Goal: Information Seeking & Learning: Check status

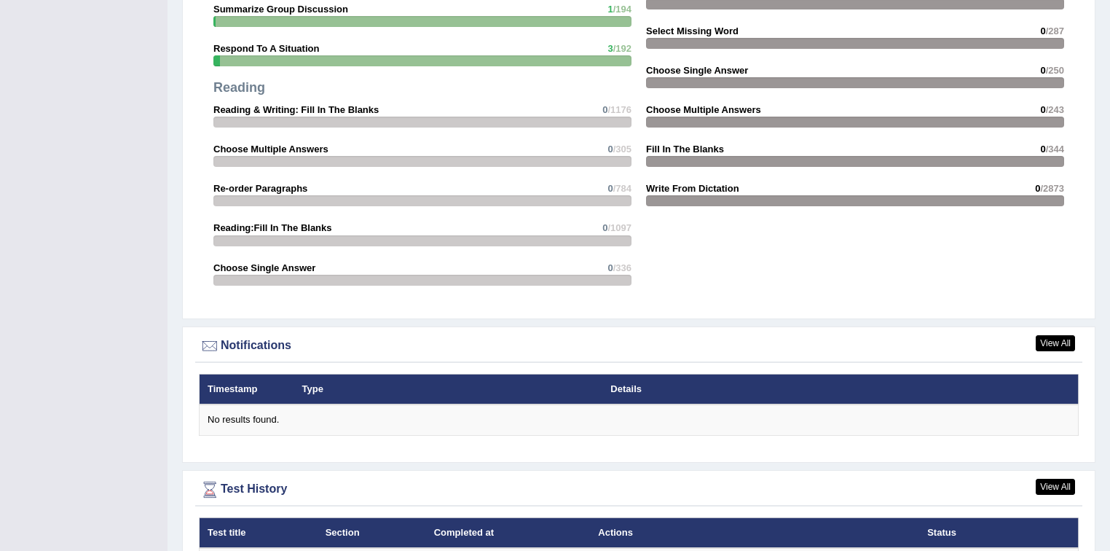
scroll to position [1691, 0]
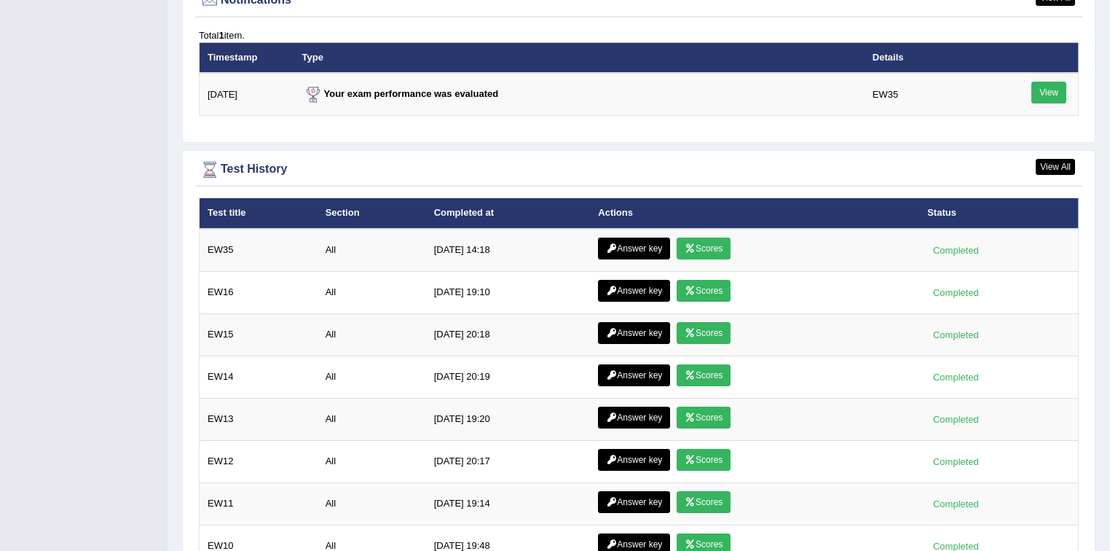
scroll to position [1830, 0]
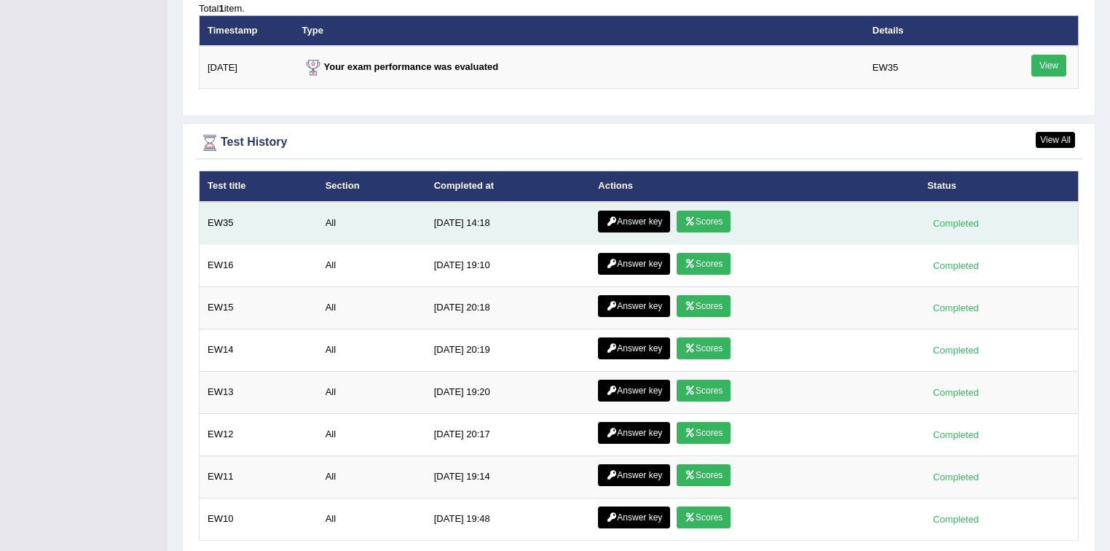
click at [720, 223] on link "Scores" at bounding box center [704, 222] width 54 height 22
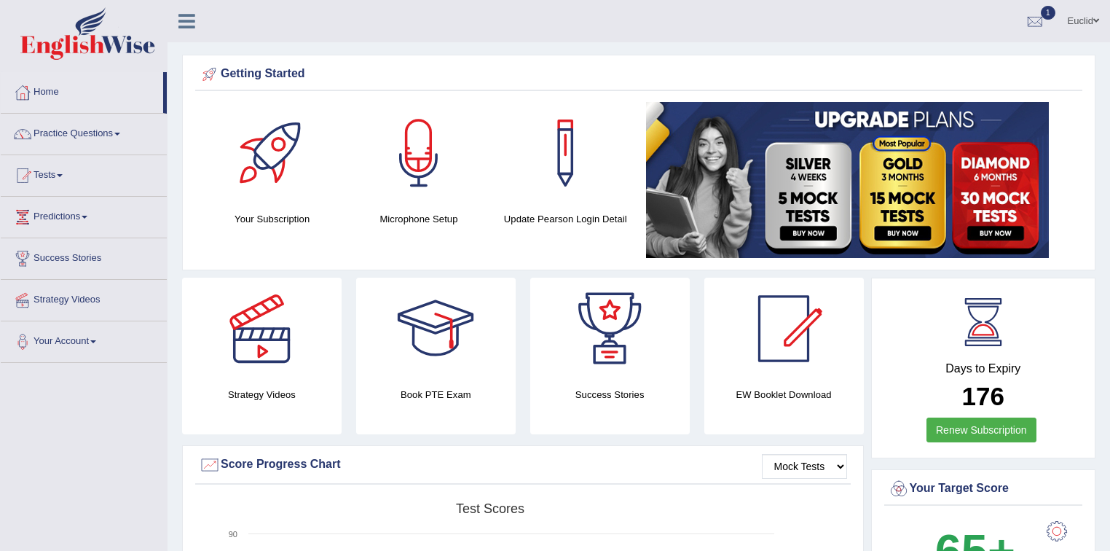
scroll to position [1828, 0]
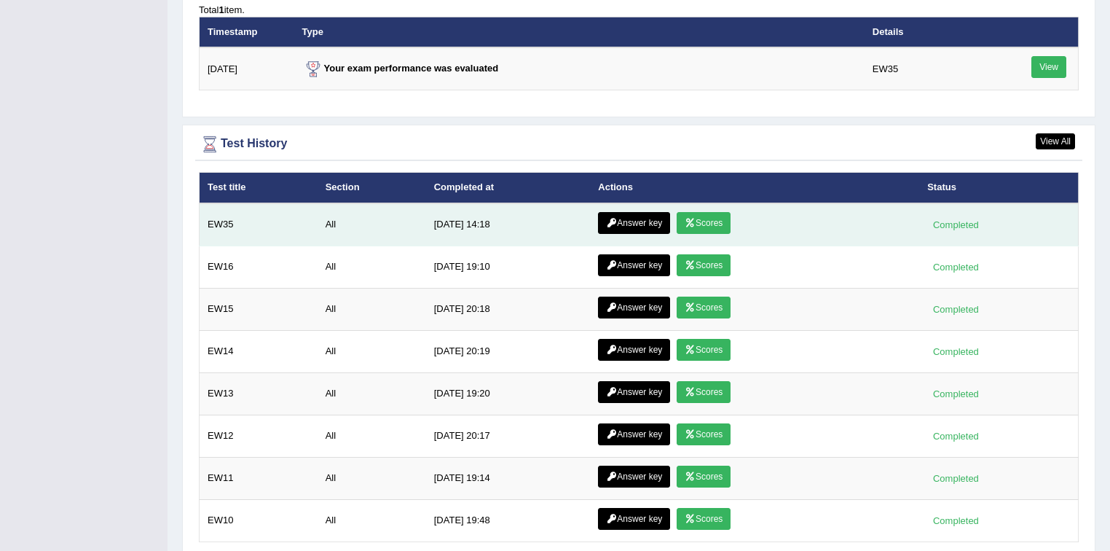
click at [622, 218] on link "Answer key" at bounding box center [634, 223] width 72 height 22
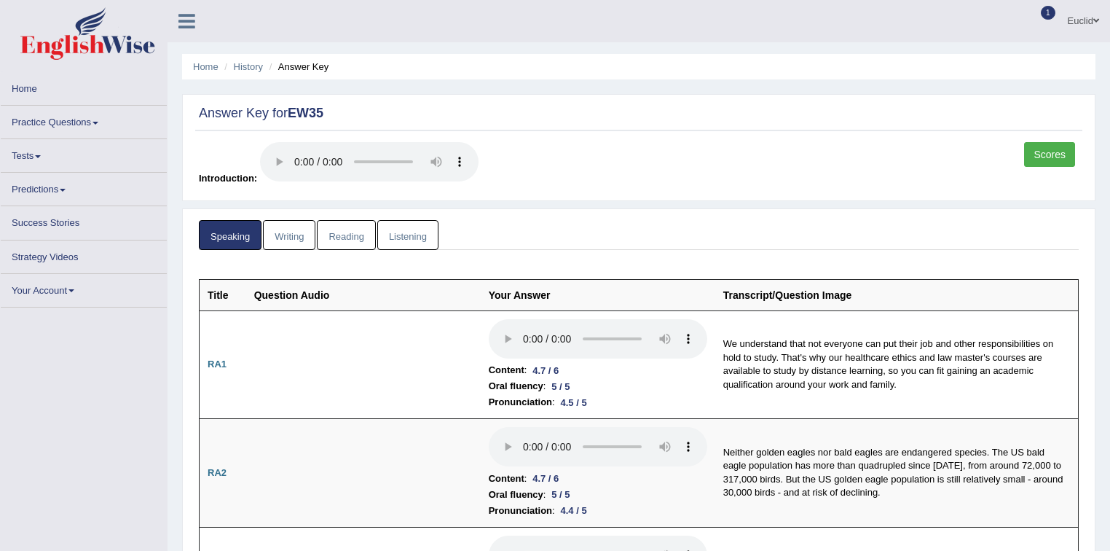
click at [345, 232] on link "Reading" at bounding box center [346, 235] width 58 height 30
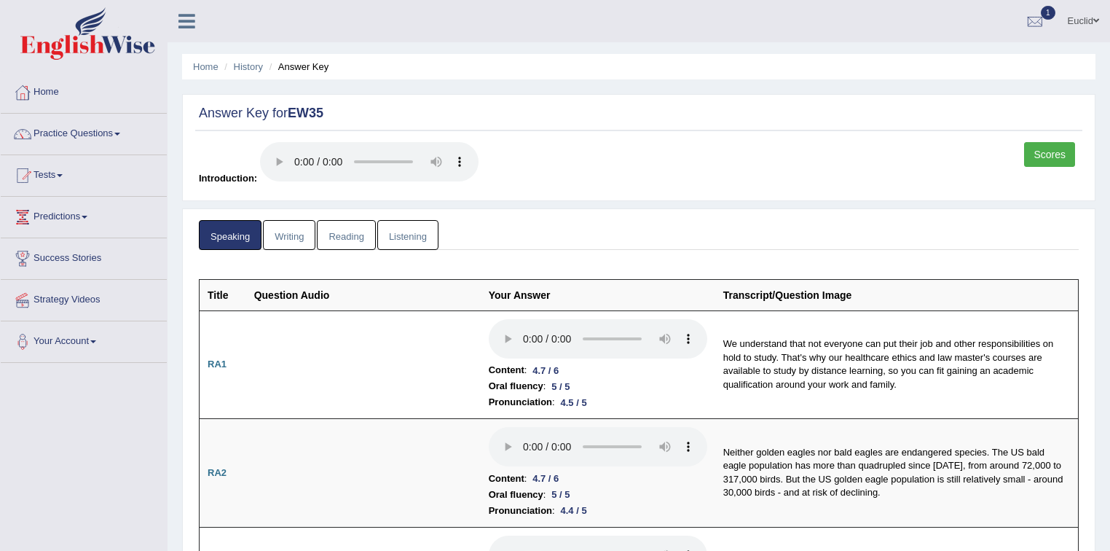
click at [356, 236] on link "Reading" at bounding box center [346, 235] width 58 height 30
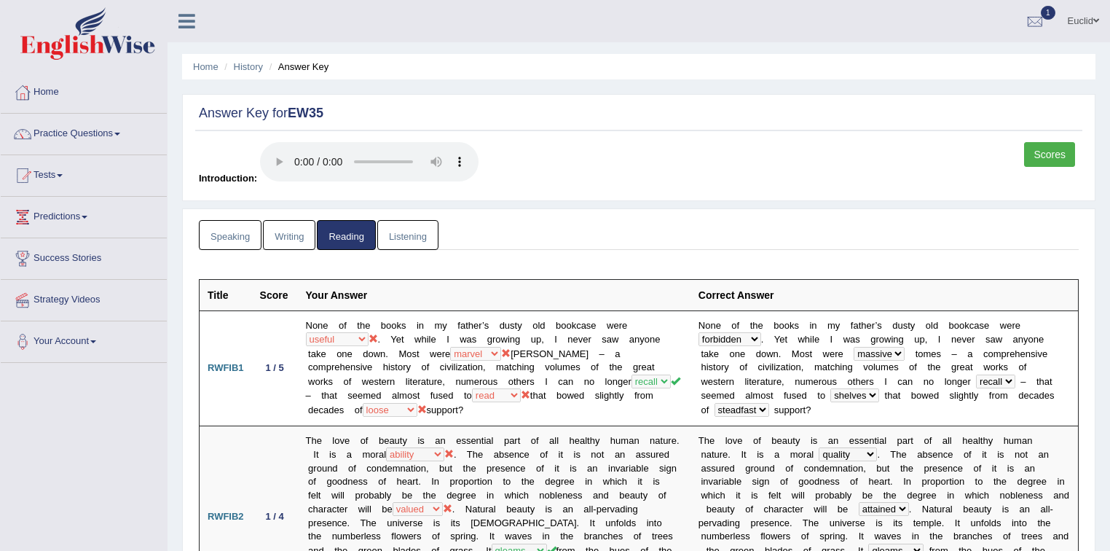
click at [291, 230] on link "Writing" at bounding box center [289, 235] width 52 height 30
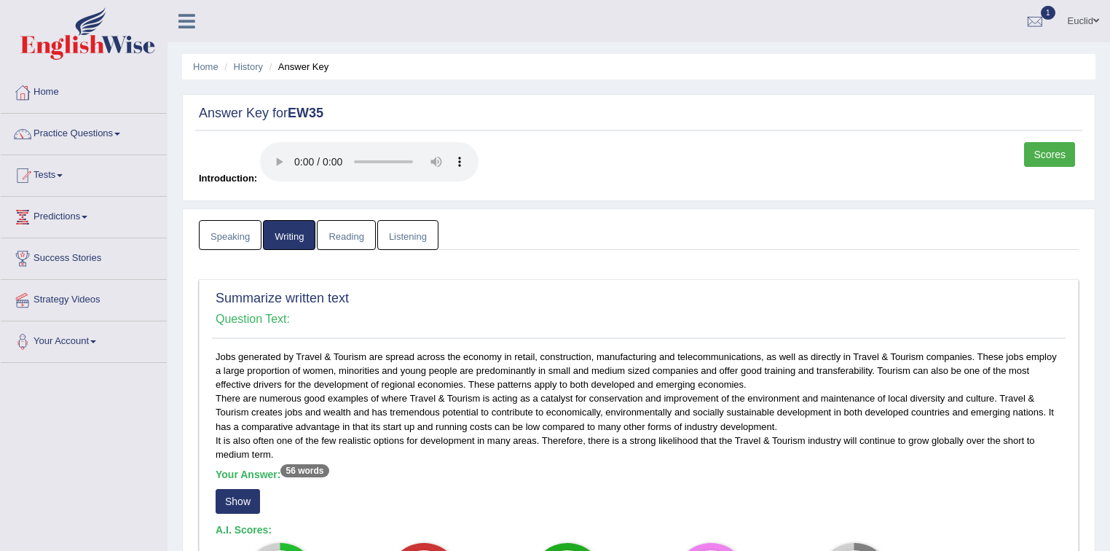
click at [362, 235] on link "Reading" at bounding box center [346, 235] width 58 height 30
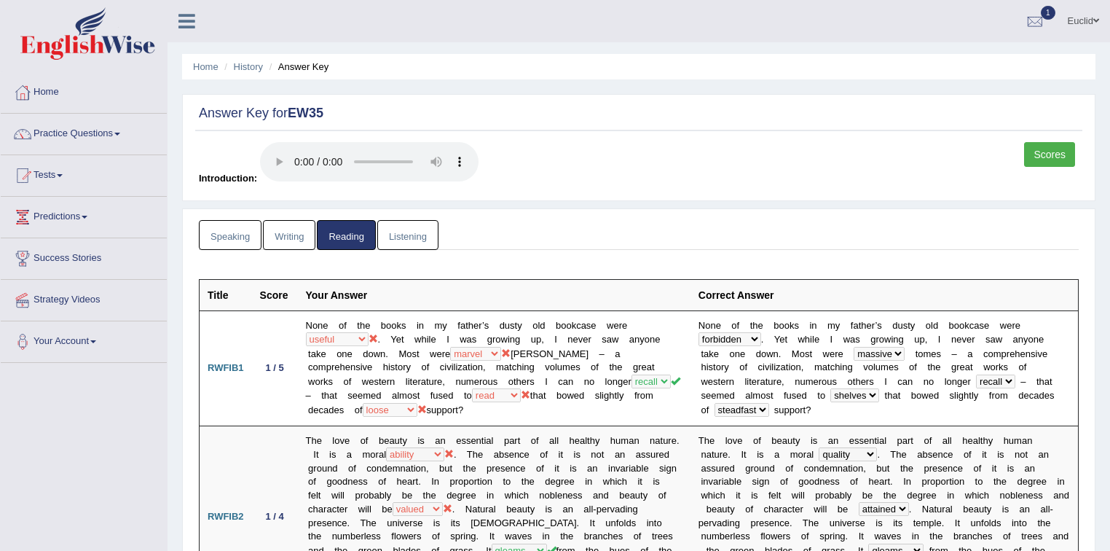
click at [420, 236] on link "Listening" at bounding box center [407, 235] width 61 height 30
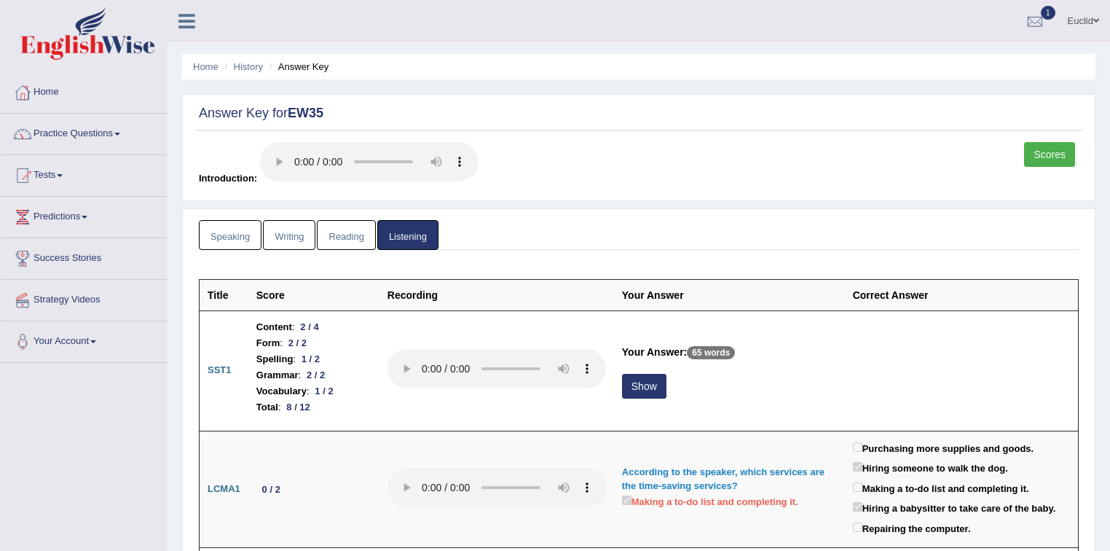
click at [214, 238] on link "Speaking" at bounding box center [230, 235] width 63 height 30
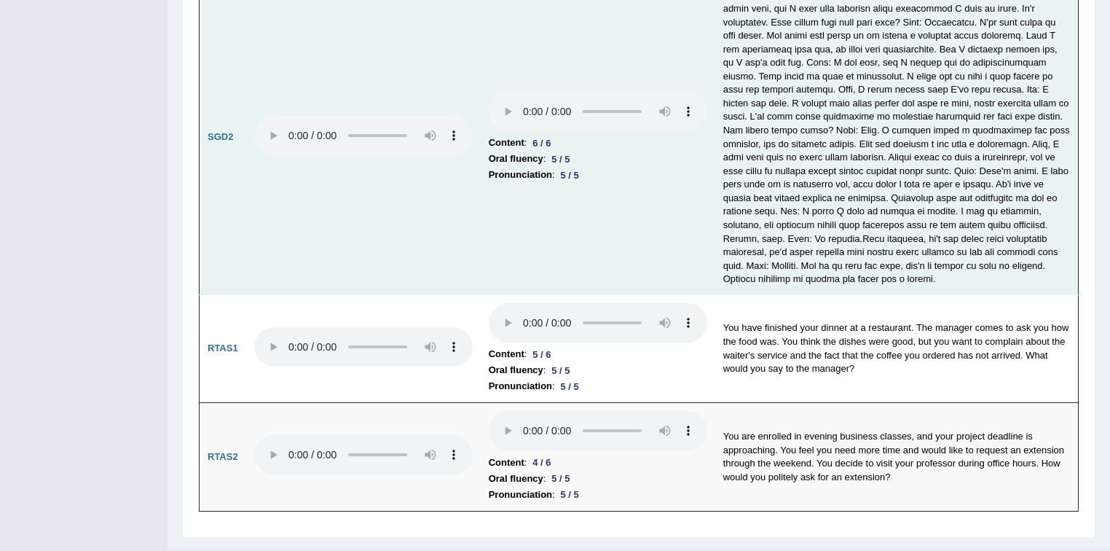
scroll to position [4778, 0]
